Goal: Information Seeking & Learning: Learn about a topic

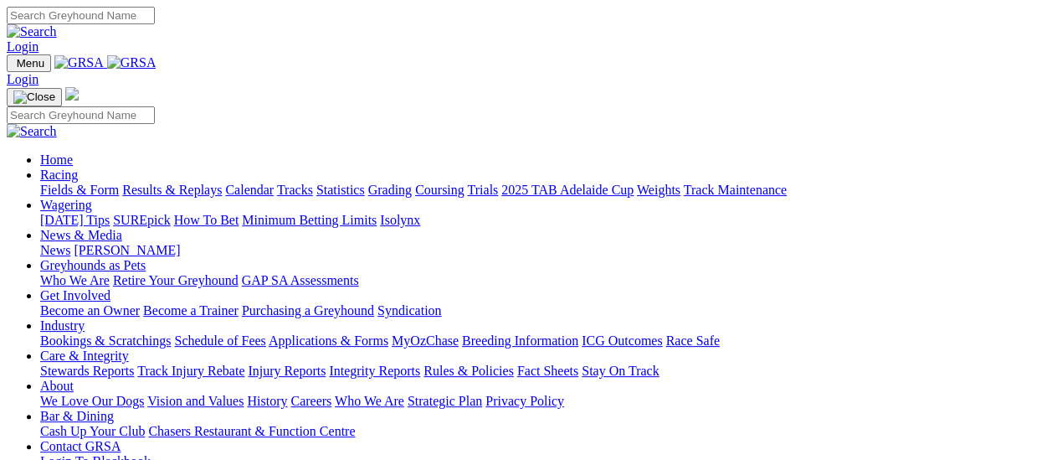
click at [58, 182] on link "Fields & Form" at bounding box center [79, 189] width 79 height 14
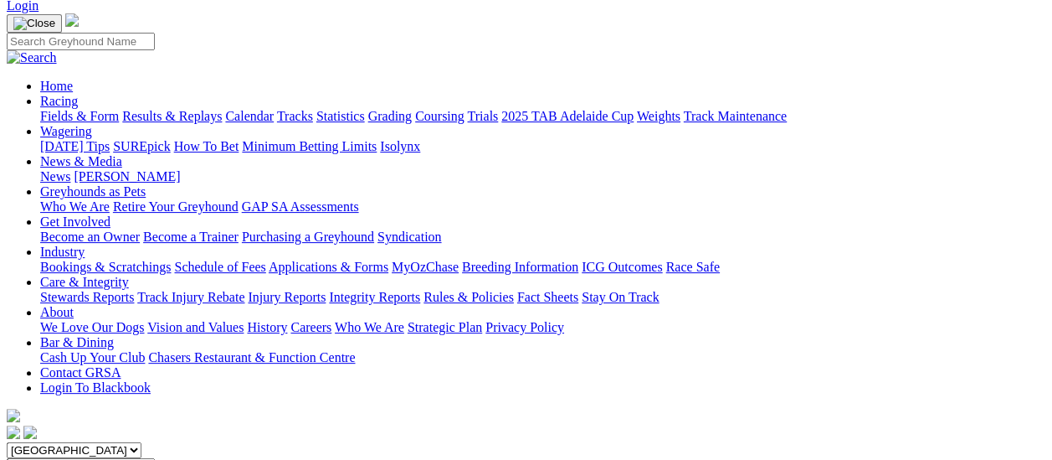
scroll to position [84, 0]
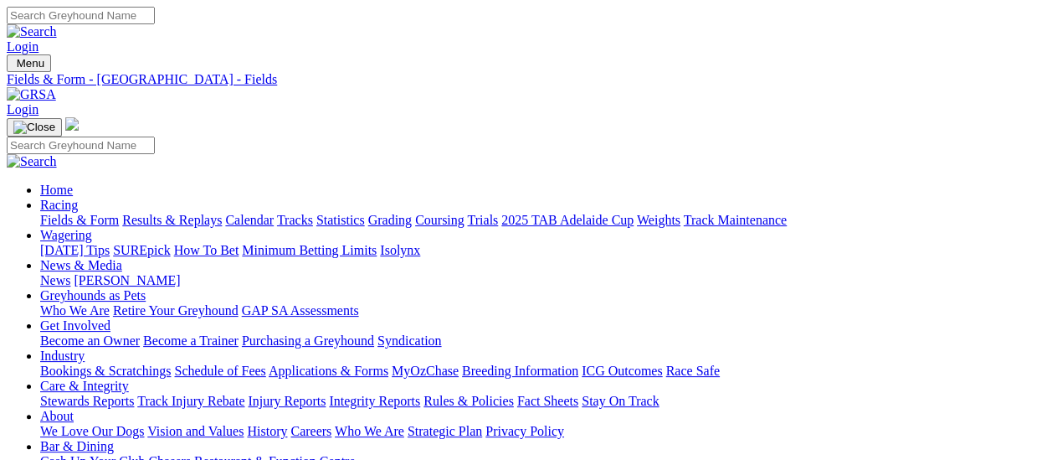
click at [49, 213] on link "Fields & Form" at bounding box center [79, 220] width 79 height 14
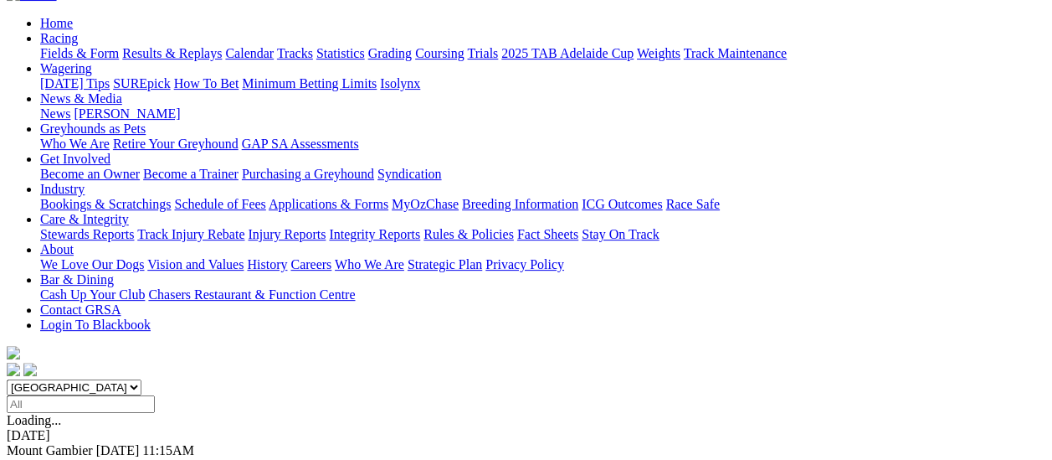
scroll to position [167, 0]
click at [37, 457] on link "F" at bounding box center [33, 464] width 8 height 14
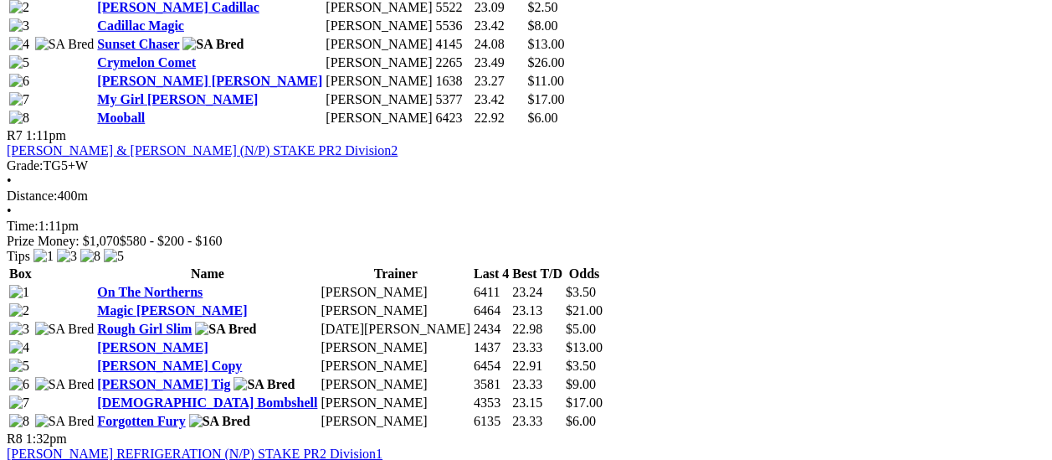
scroll to position [2344, 0]
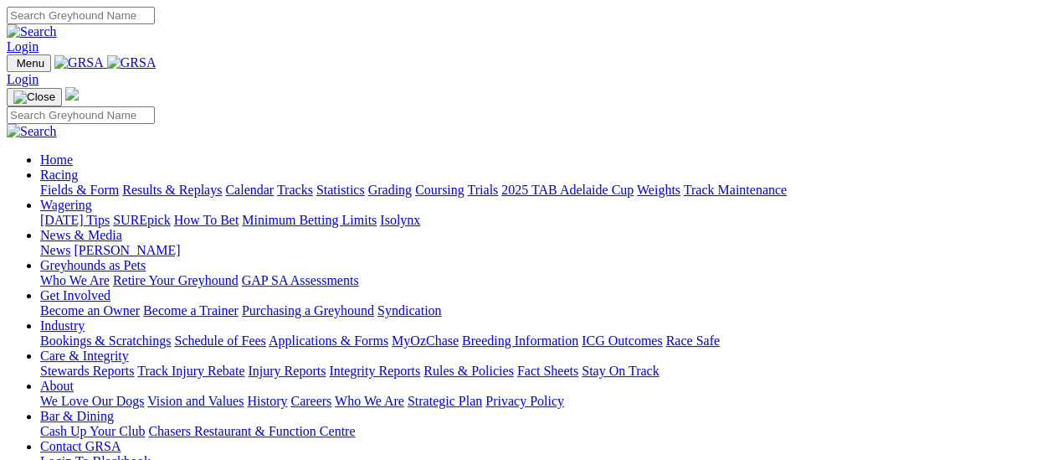
click at [87, 182] on link "Fields & Form" at bounding box center [79, 189] width 79 height 14
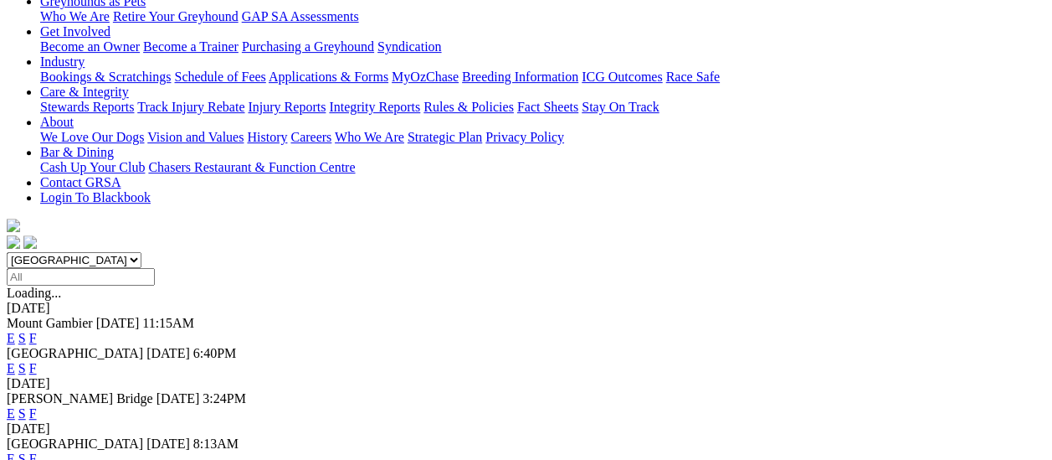
scroll to position [335, 0]
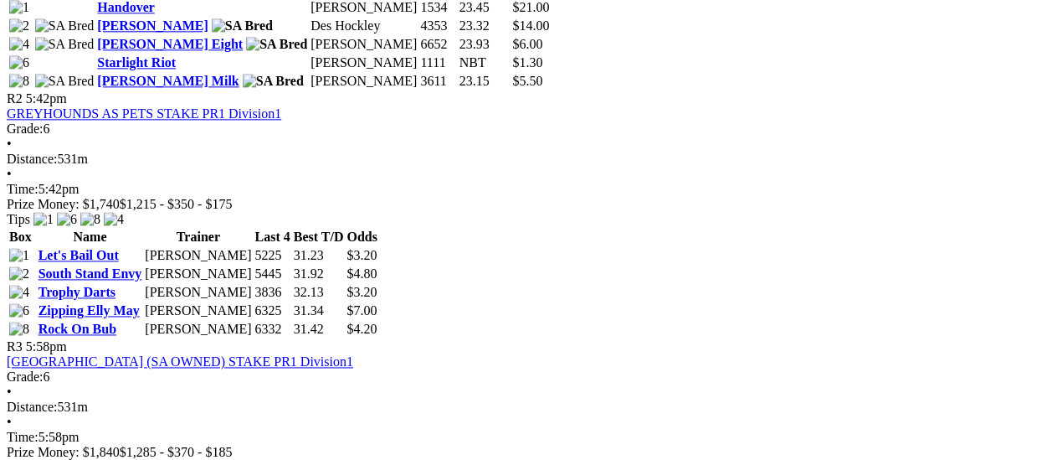
scroll to position [1004, 0]
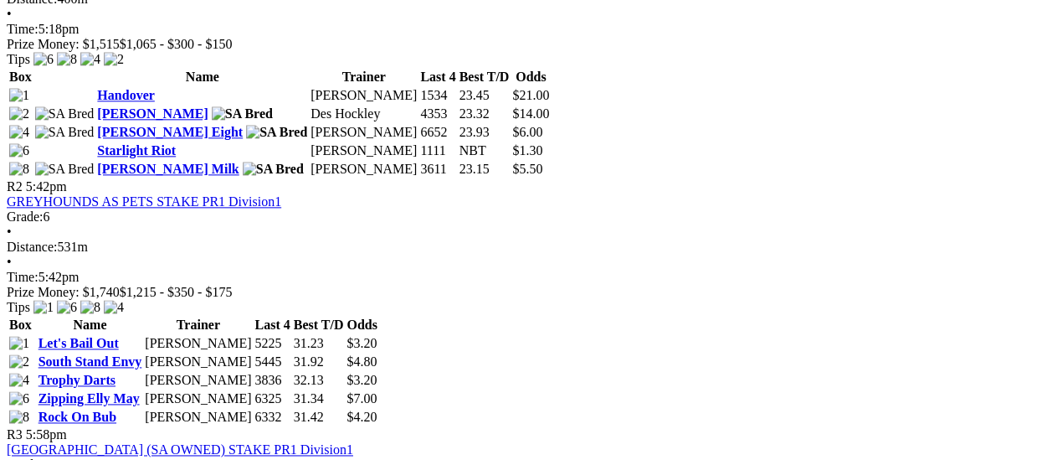
scroll to position [1004, 0]
